Goal: Navigation & Orientation: Understand site structure

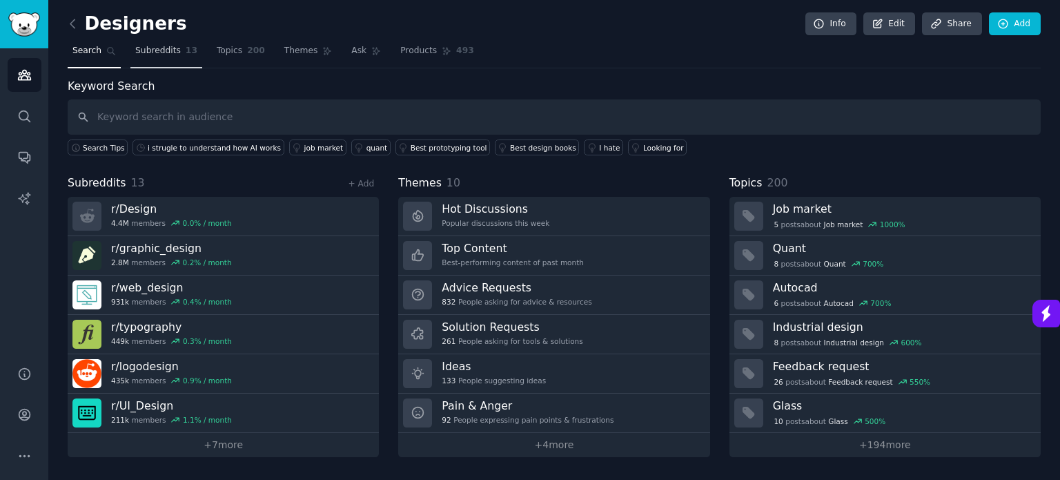
click at [162, 51] on span "Subreddits" at bounding box center [158, 51] width 46 height 12
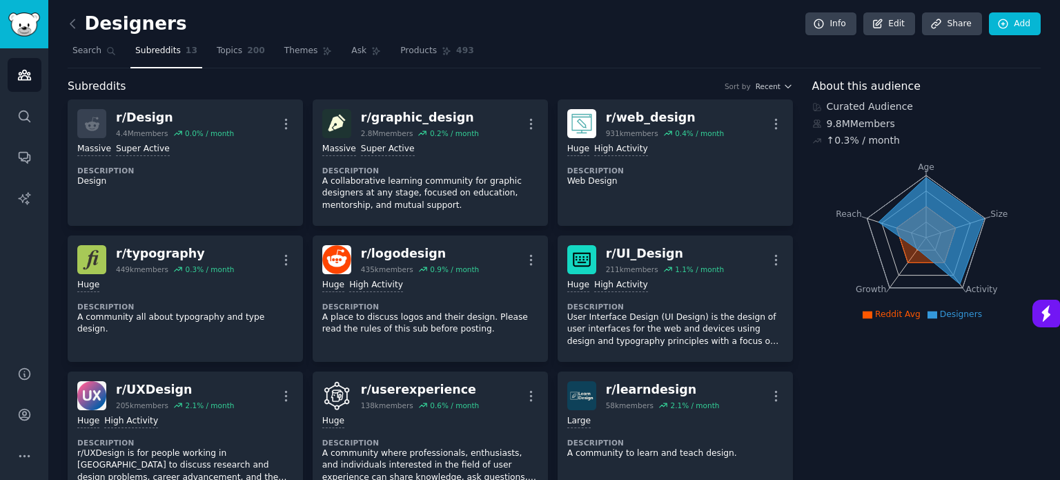
click at [895, 314] on span "Reddit Avg" at bounding box center [898, 314] width 46 height 10
click at [955, 311] on span "Designers" at bounding box center [961, 314] width 42 height 10
click at [935, 231] on icon at bounding box center [932, 230] width 106 height 106
click at [505, 23] on div "Designers Info Edit Share Add" at bounding box center [554, 26] width 973 height 28
click at [413, 16] on div "Designers Info Edit Share Add" at bounding box center [554, 26] width 973 height 28
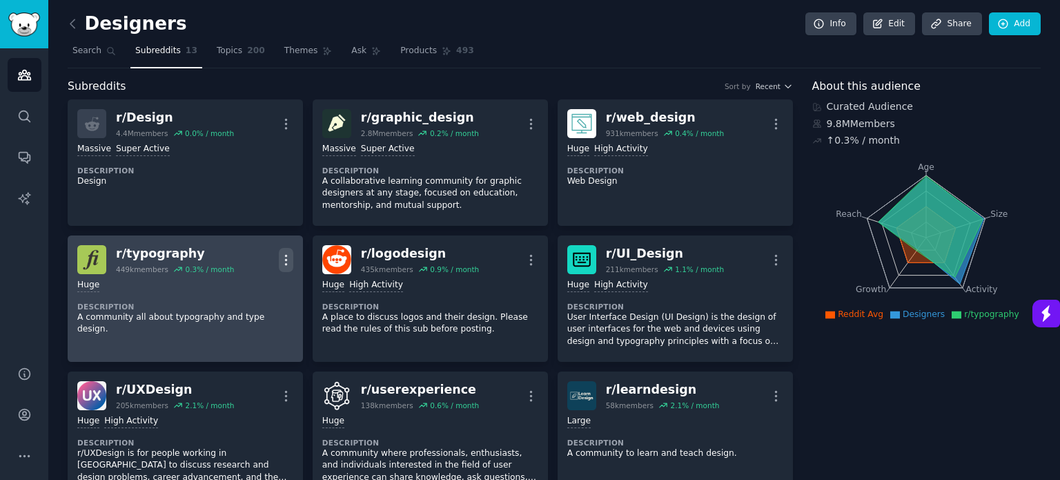
click at [284, 264] on icon "button" at bounding box center [286, 260] width 14 height 14
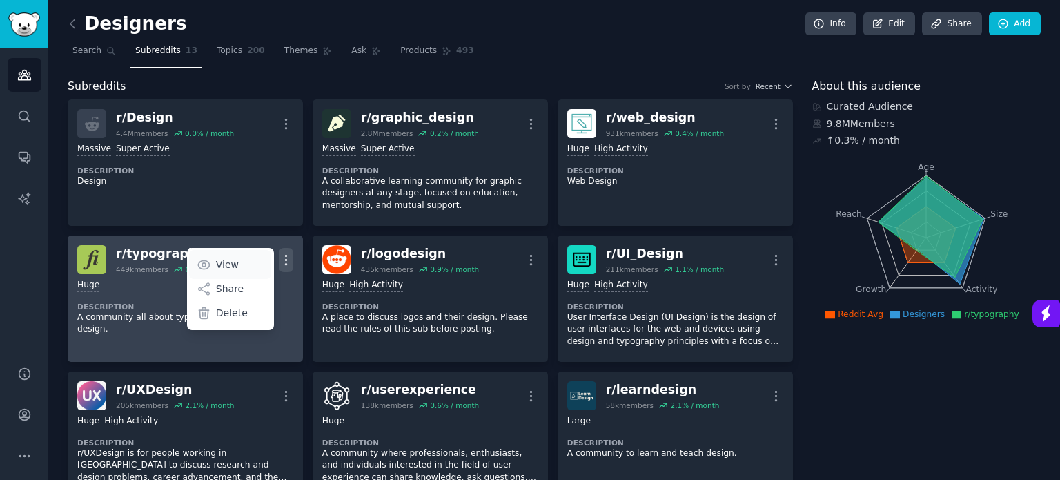
click at [232, 260] on p "View" at bounding box center [227, 265] width 23 height 14
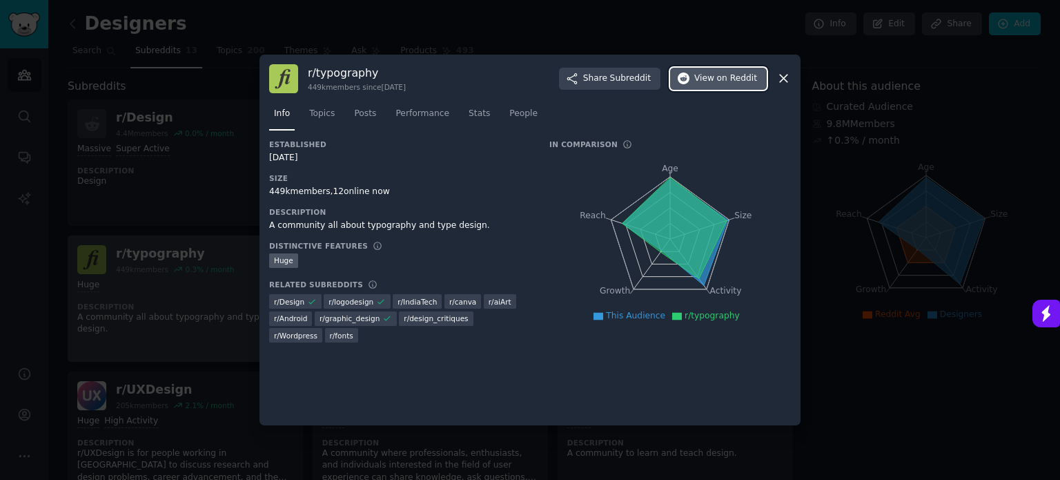
click at [724, 79] on span "on Reddit" at bounding box center [737, 78] width 40 height 12
click at [786, 77] on icon at bounding box center [784, 78] width 14 height 14
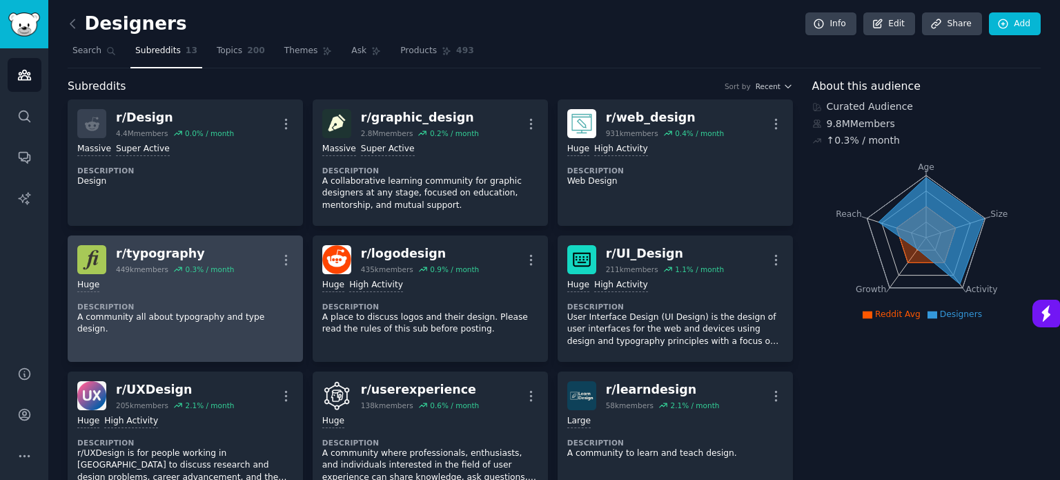
click at [75, 21] on icon at bounding box center [73, 24] width 14 height 14
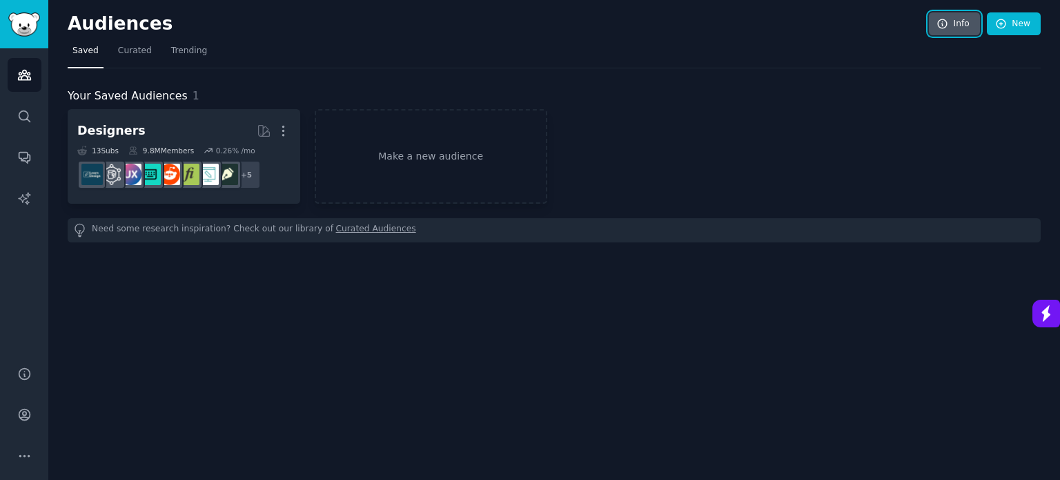
click at [961, 25] on link "Info" at bounding box center [954, 23] width 51 height 23
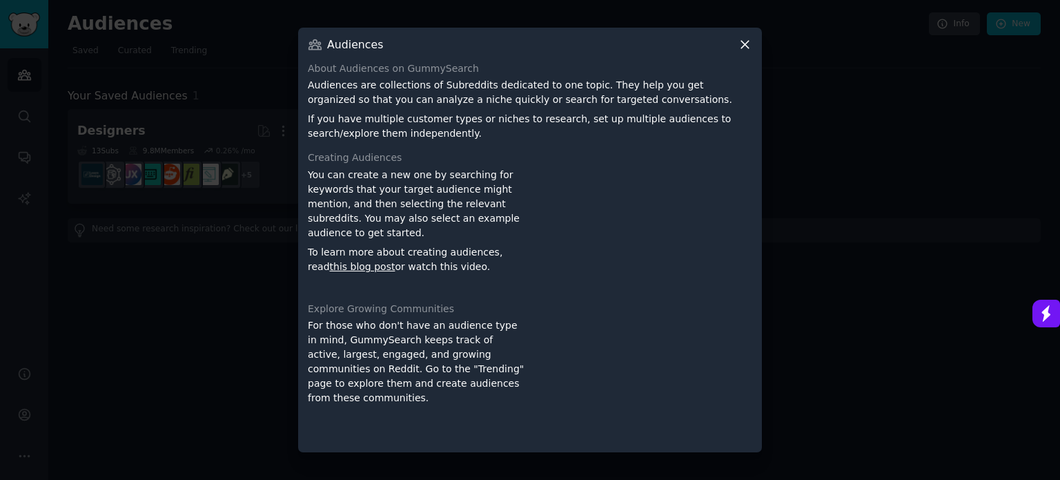
click at [750, 43] on icon at bounding box center [745, 44] width 14 height 14
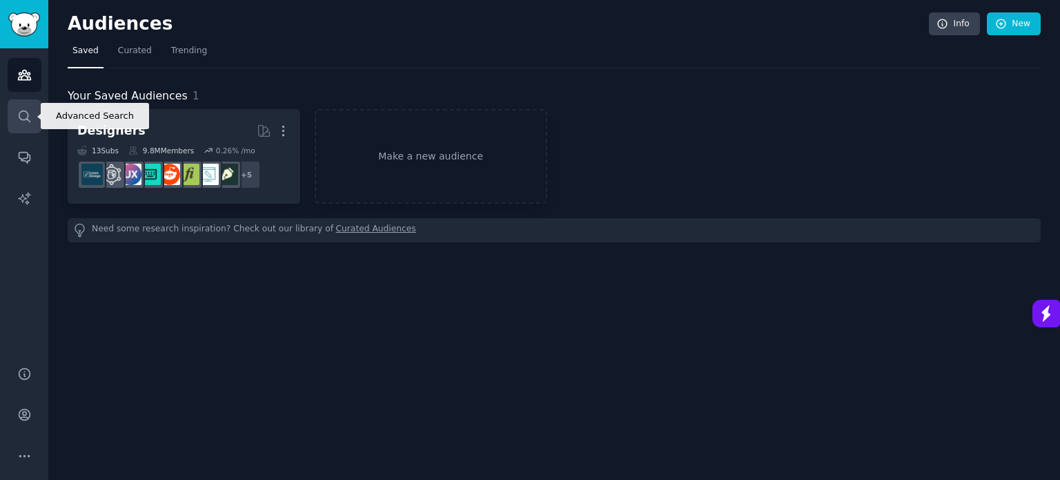
click at [19, 122] on icon "Sidebar" at bounding box center [24, 116] width 14 height 14
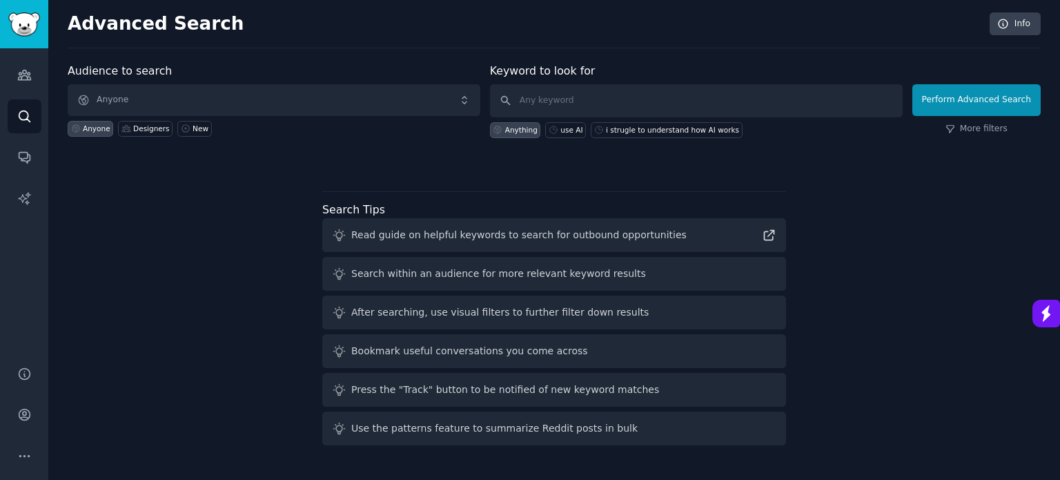
click at [172, 284] on div "Audience to search Anyone Anyone Designers New Keyword to look for Anything use…" at bounding box center [554, 257] width 973 height 388
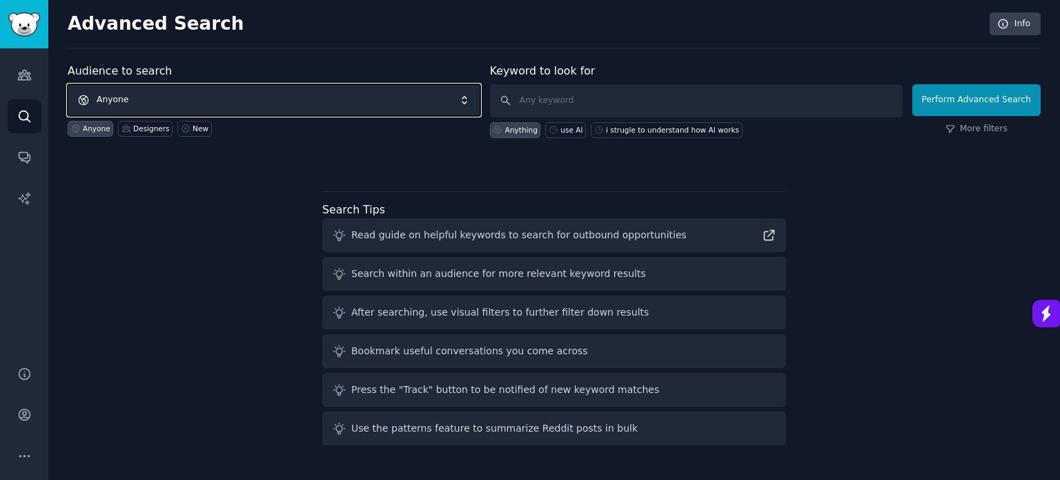
click at [207, 93] on span "Anyone" at bounding box center [274, 100] width 413 height 32
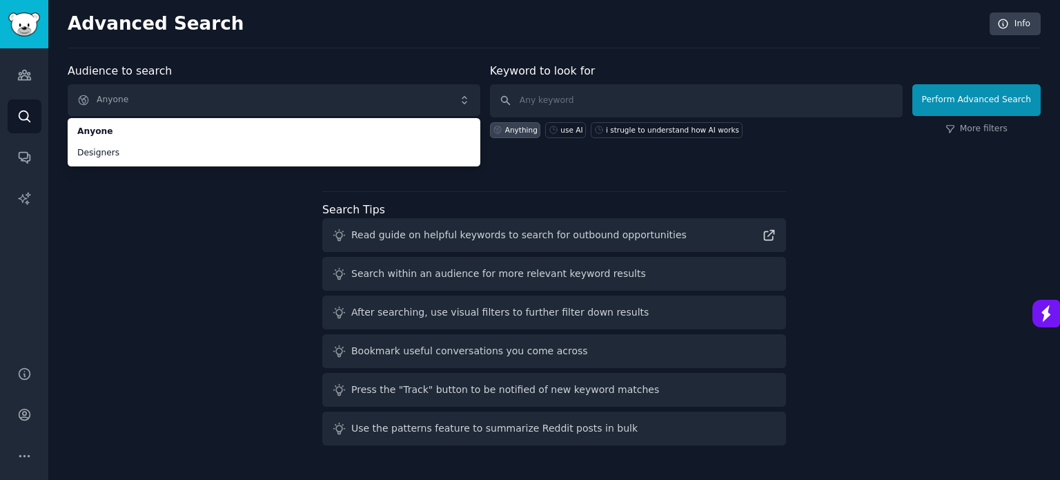
click at [182, 235] on div "Audience to search Anyone Anyone Designers Anyone Designers New Keyword to look…" at bounding box center [554, 257] width 973 height 388
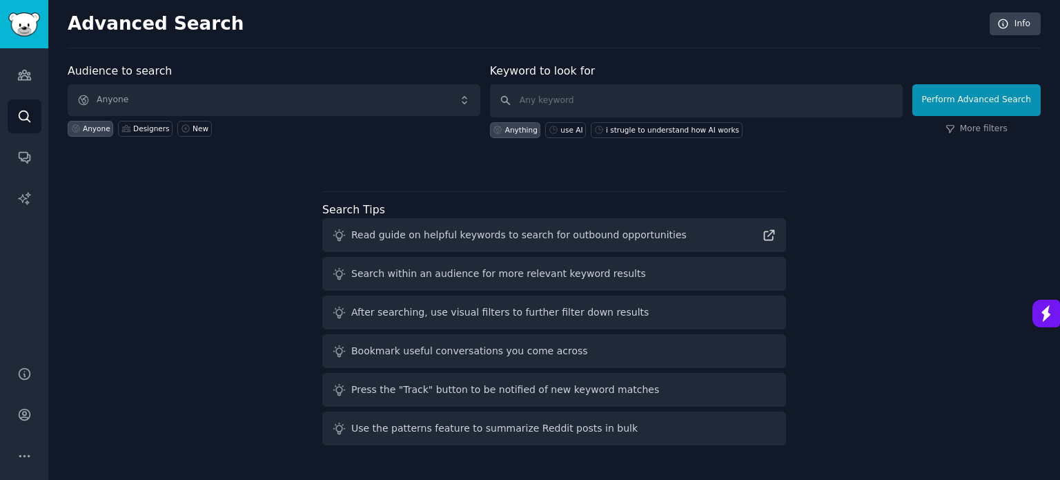
click at [3, 151] on div "Audiences Search Conversations AI Reports" at bounding box center [24, 198] width 48 height 301
click at [20, 153] on icon "Sidebar" at bounding box center [24, 158] width 11 height 11
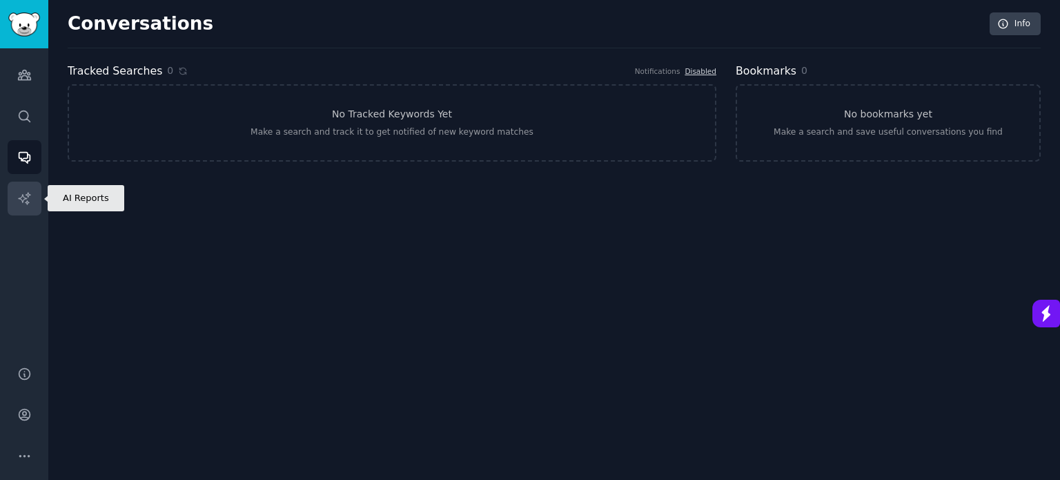
click at [22, 197] on icon "Sidebar" at bounding box center [24, 198] width 14 height 14
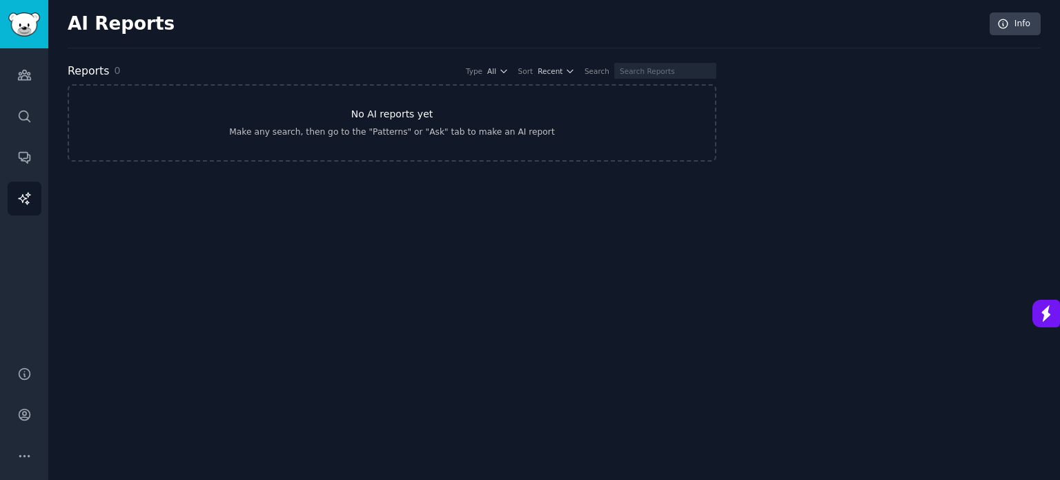
click at [369, 133] on div "Make any search, then go to the "Patterns" or "Ask" tab to make an AI report" at bounding box center [391, 132] width 325 height 12
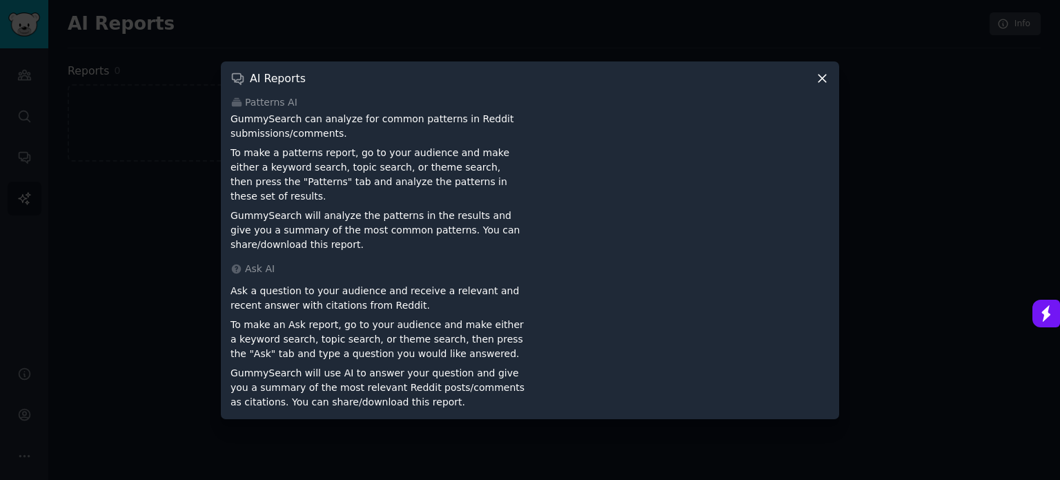
click at [826, 79] on icon at bounding box center [822, 78] width 14 height 14
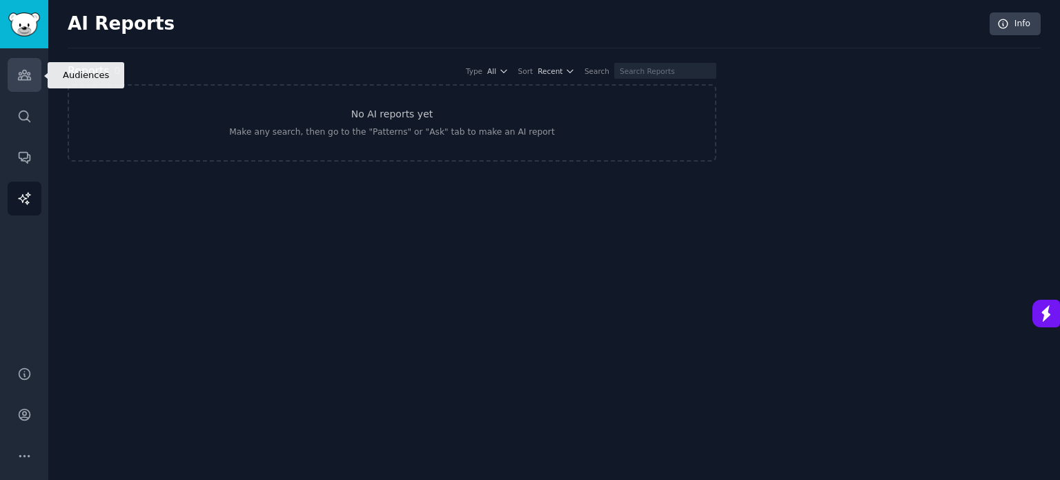
click at [24, 74] on icon "Sidebar" at bounding box center [24, 75] width 12 height 10
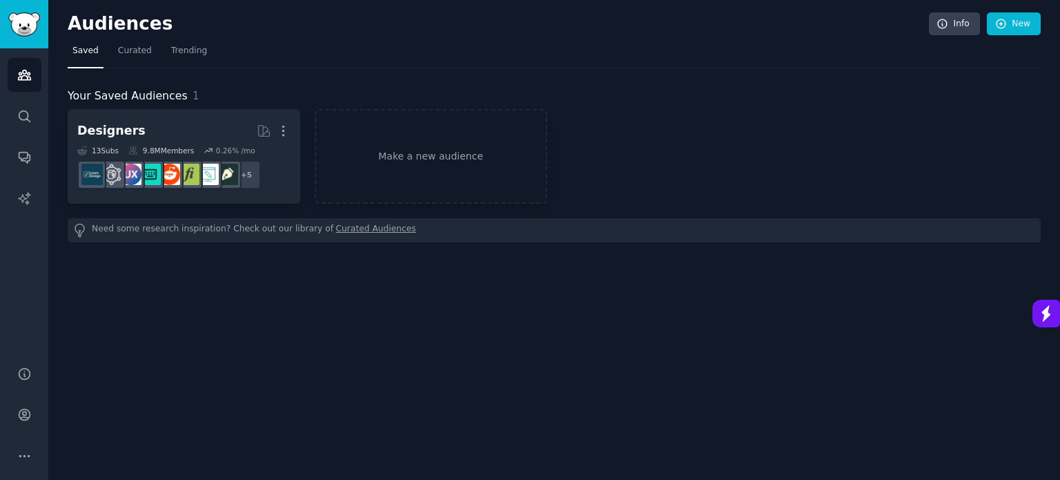
drag, startPoint x: 585, startPoint y: 0, endPoint x: 384, endPoint y: 42, distance: 205.9
click at [369, 43] on nav "Saved Curated Trending" at bounding box center [554, 54] width 973 height 28
